Goal: Task Accomplishment & Management: Complete application form

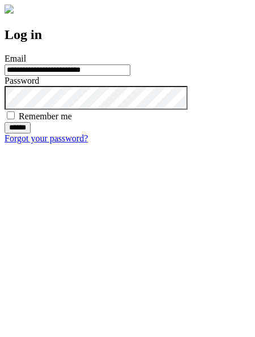
type input "**********"
click at [31, 133] on input "******" at bounding box center [18, 127] width 26 height 11
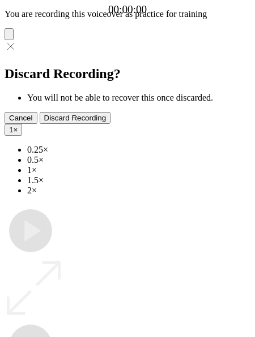
type input "**********"
